Goal: Navigation & Orientation: Find specific page/section

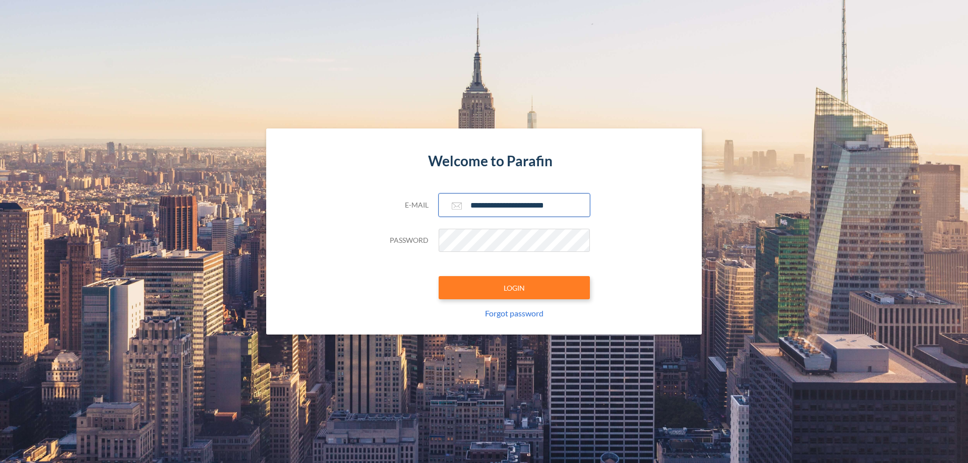
type input "**********"
click at [514, 288] on button "LOGIN" at bounding box center [513, 287] width 151 height 23
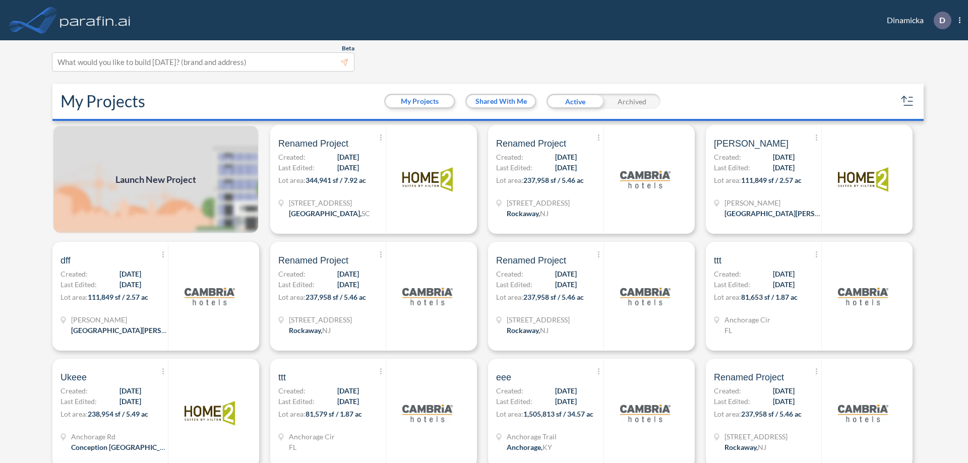
scroll to position [3, 0]
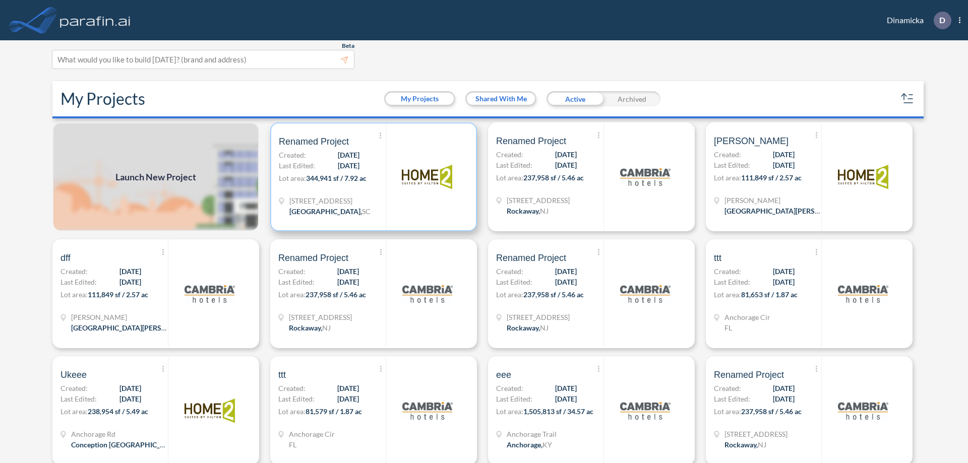
click at [371, 177] on p "Lot area: 344,941 sf / 7.92 ac" at bounding box center [332, 180] width 107 height 15
